Goal: Information Seeking & Learning: Learn about a topic

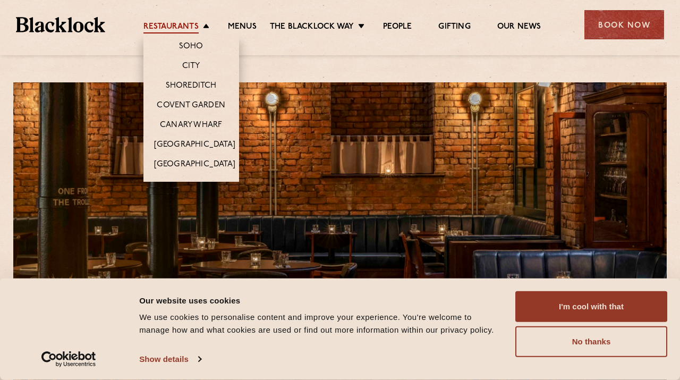
click at [177, 30] on link "Restaurants" at bounding box center [170, 28] width 55 height 12
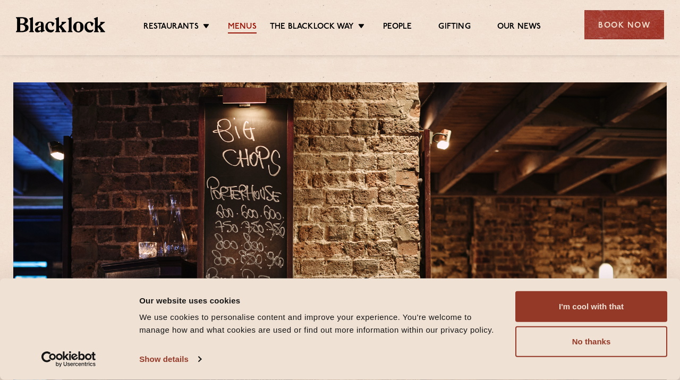
click at [234, 22] on link "Menus" at bounding box center [242, 28] width 29 height 12
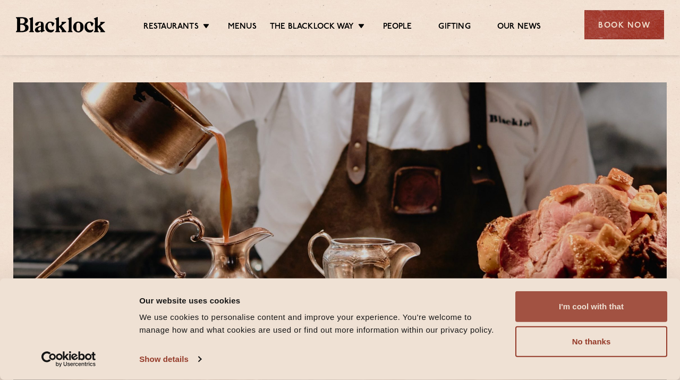
click at [571, 316] on button "I'm cool with that" at bounding box center [591, 306] width 152 height 31
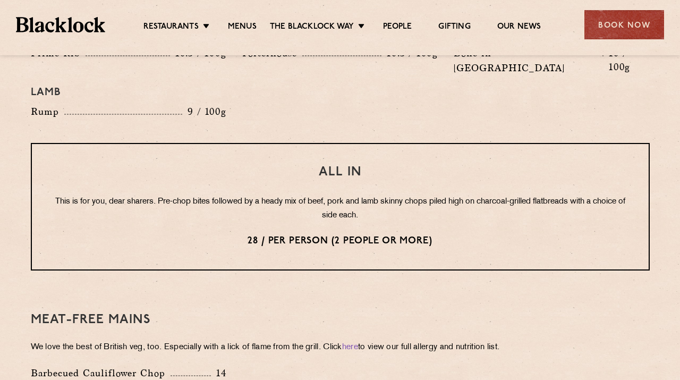
scroll to position [1280, 0]
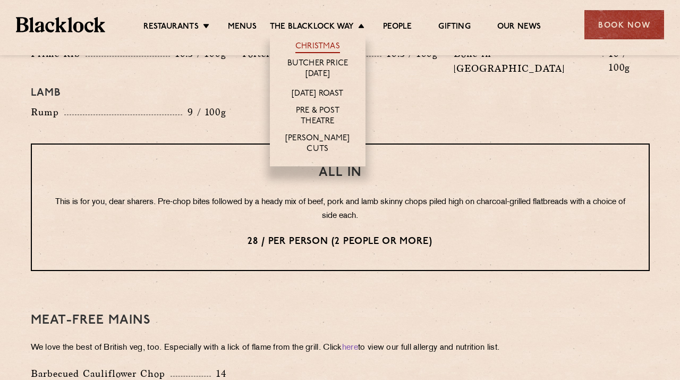
click at [321, 41] on link "Christmas" at bounding box center [317, 47] width 45 height 12
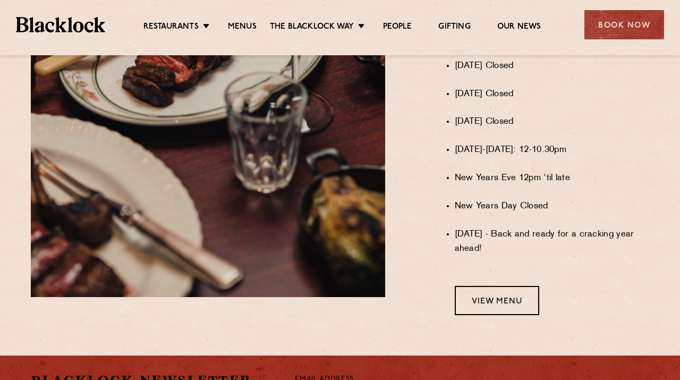
scroll to position [827, 0]
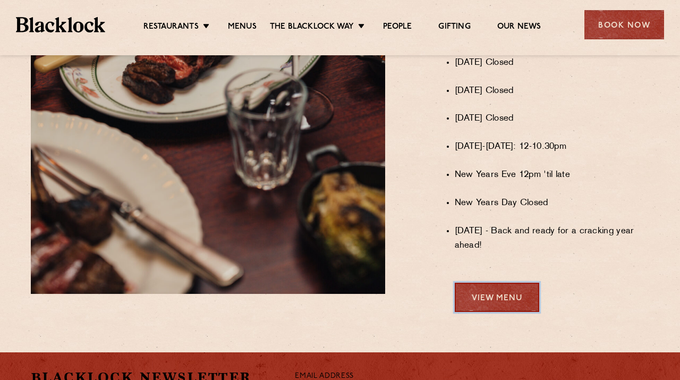
click at [476, 297] on link "View Menu" at bounding box center [497, 297] width 84 height 29
